Goal: Task Accomplishment & Management: Manage account settings

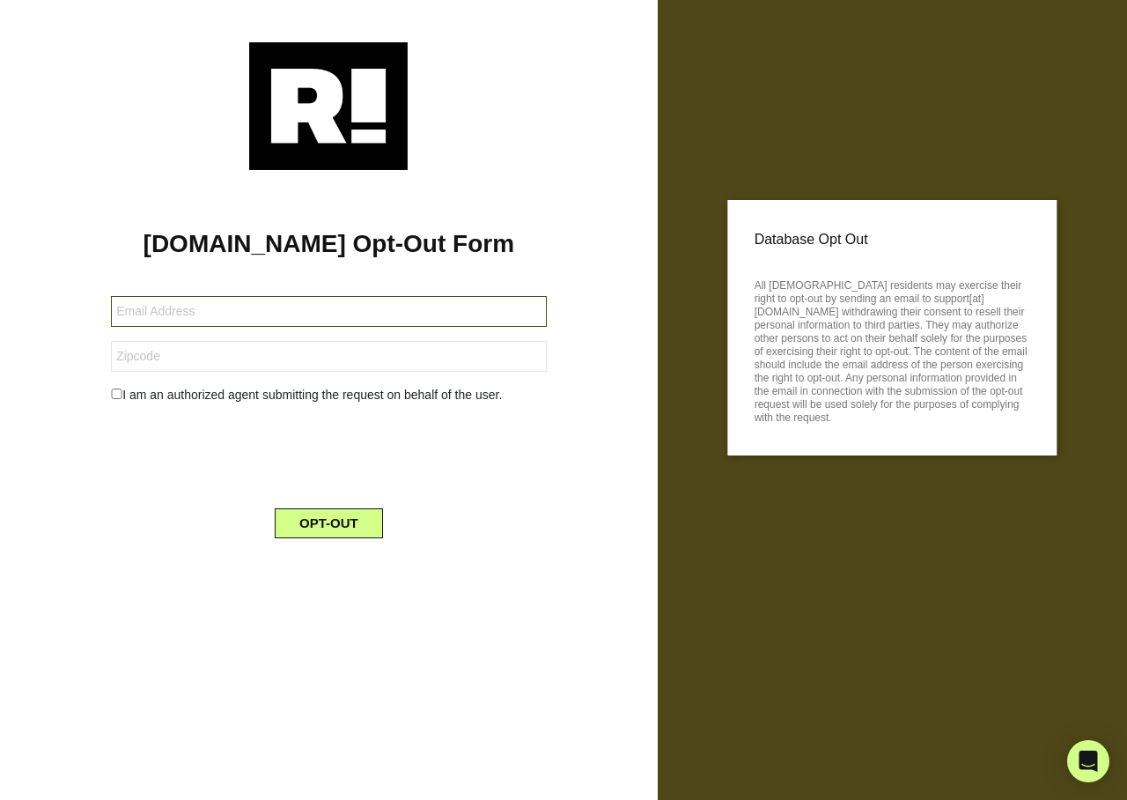
type input "[EMAIL_ADDRESS][DOMAIN_NAME]"
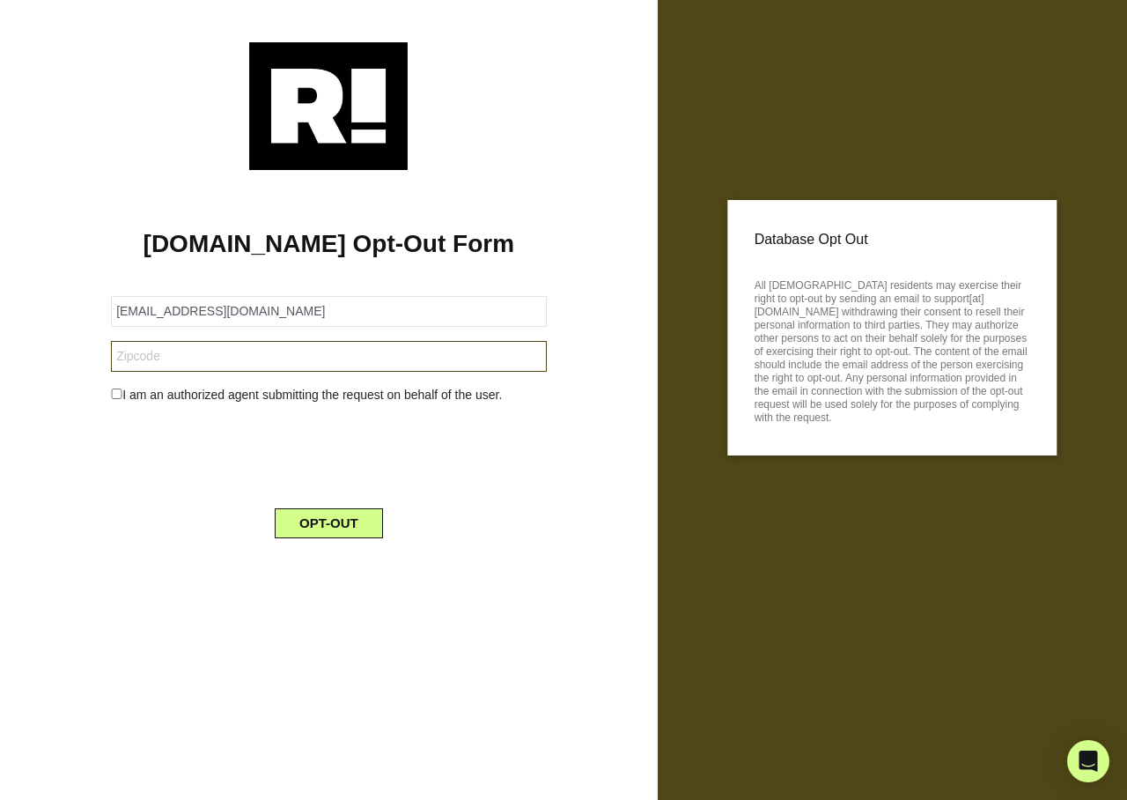
type input "93455"
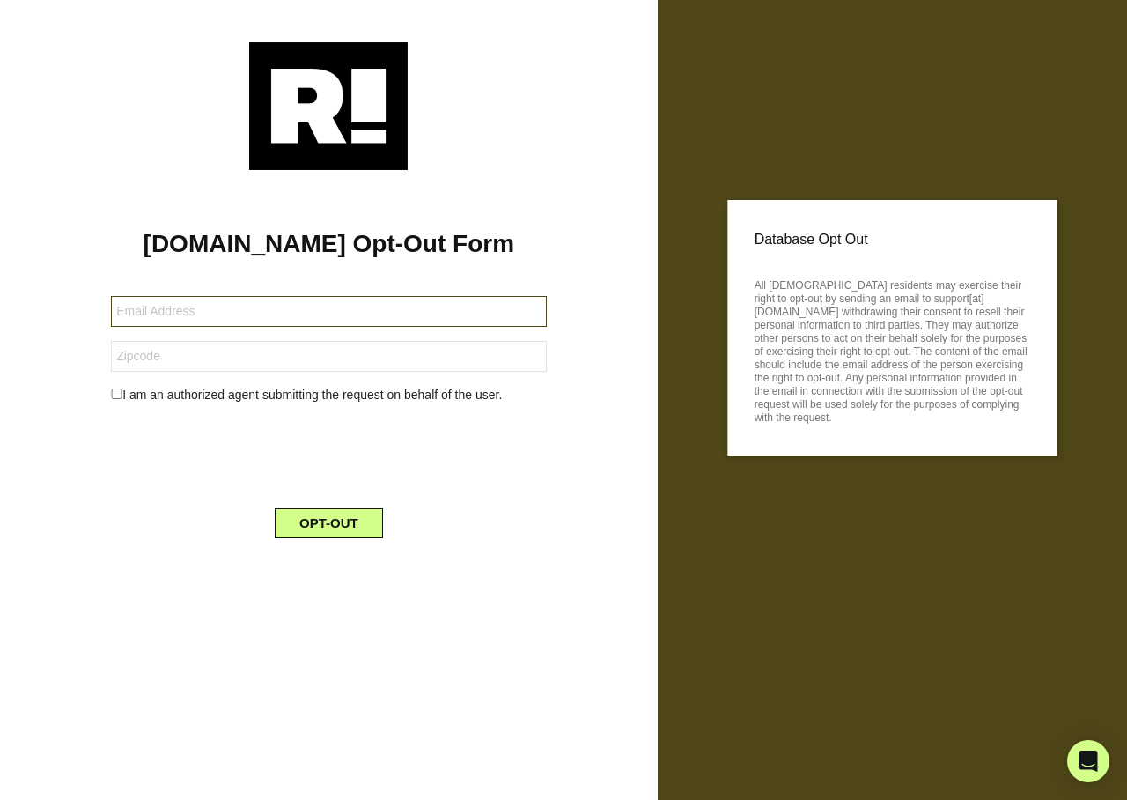
type input "[EMAIL_ADDRESS][DOMAIN_NAME]"
type input "93455"
type input "[EMAIL_ADDRESS][DOMAIN_NAME]"
type input "80017"
